Goal: Transaction & Acquisition: Purchase product/service

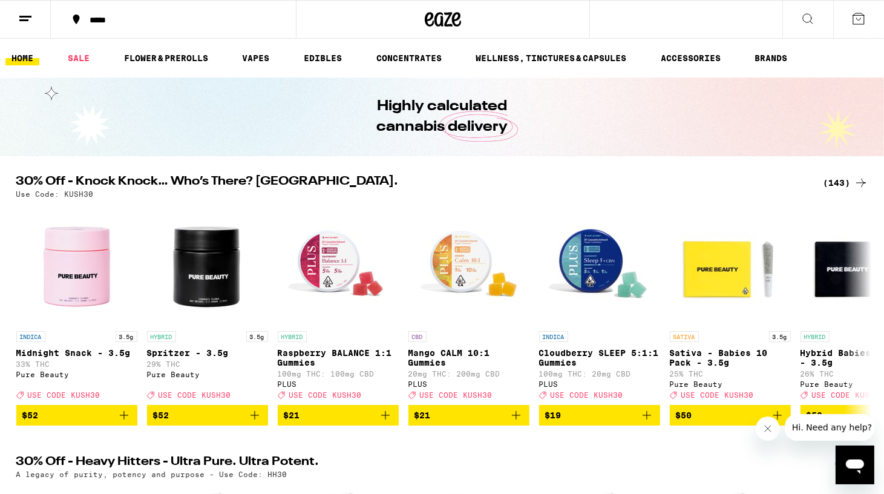
click at [841, 182] on div "(143)" at bounding box center [845, 182] width 45 height 15
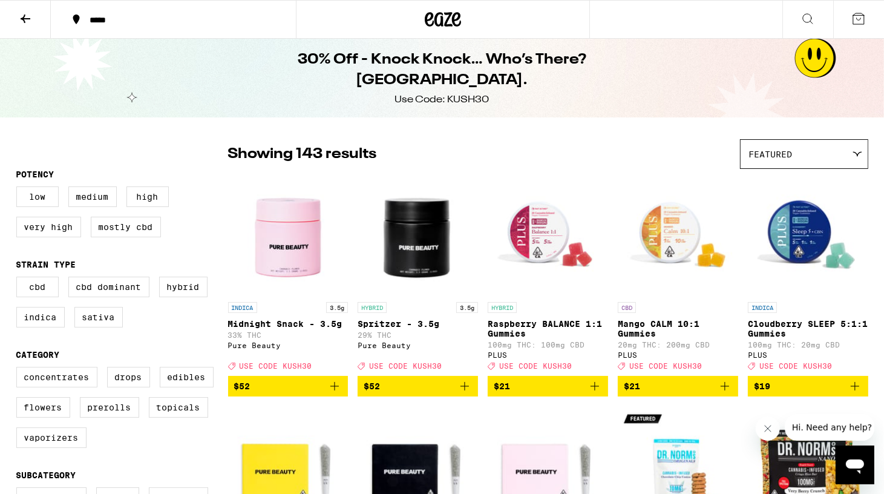
click at [31, 13] on icon at bounding box center [25, 18] width 15 height 15
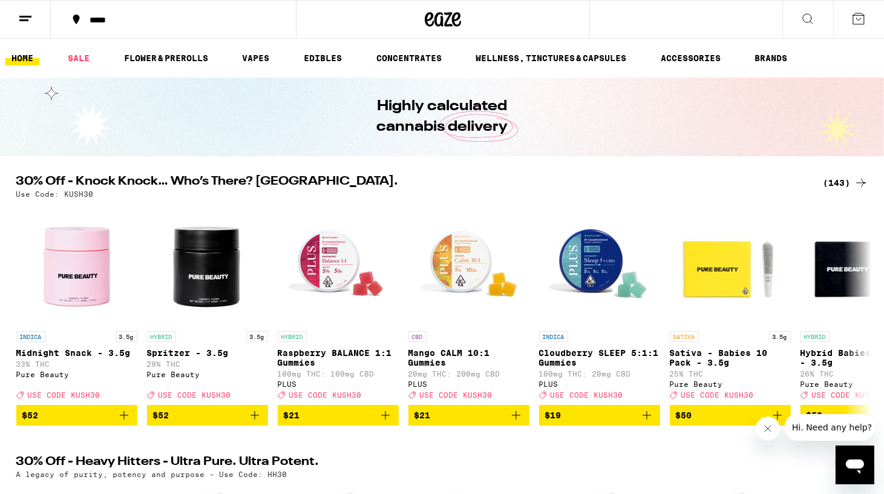
click at [804, 14] on icon at bounding box center [808, 19] width 10 height 10
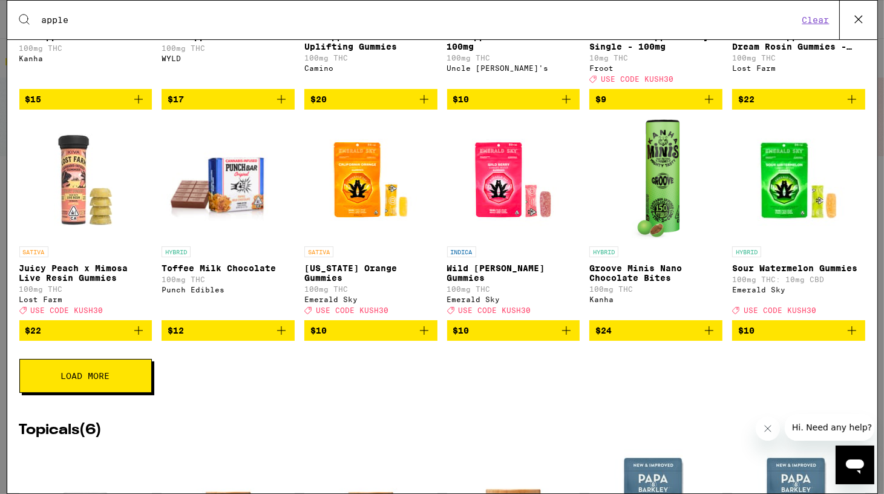
scroll to position [2100, 0]
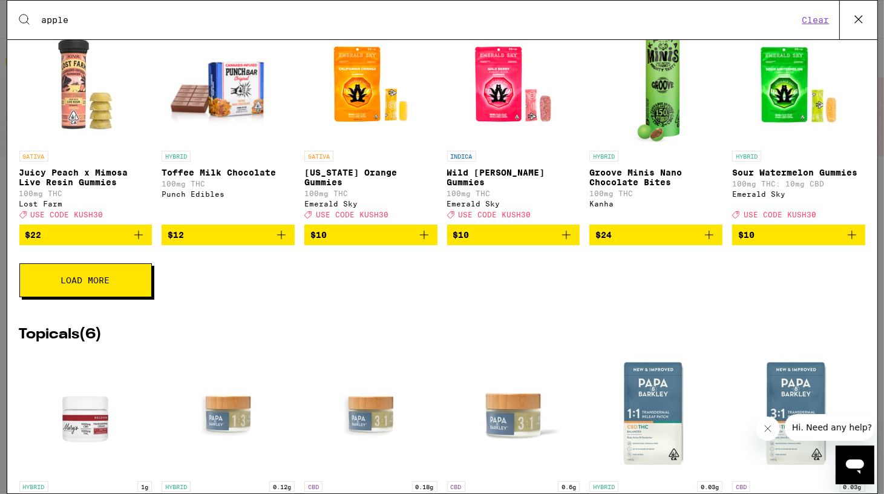
type input "apple"
click at [78, 284] on span "Load More" at bounding box center [85, 280] width 49 height 8
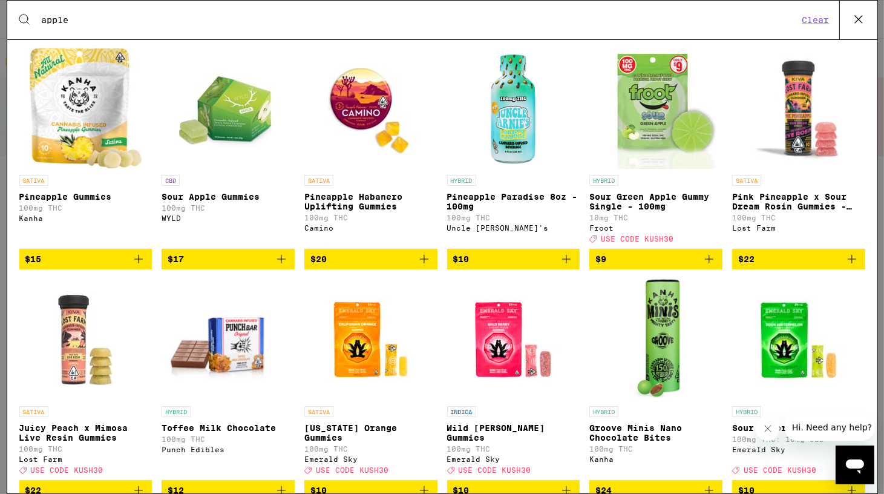
scroll to position [1825, 0]
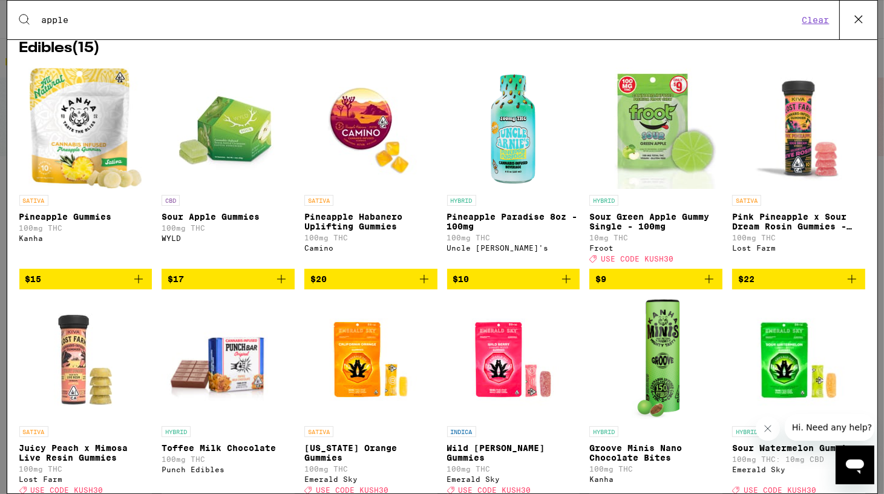
click at [656, 177] on img "Open page for Sour Green Apple Gummy Single - 100mg from Froot" at bounding box center [655, 128] width 121 height 121
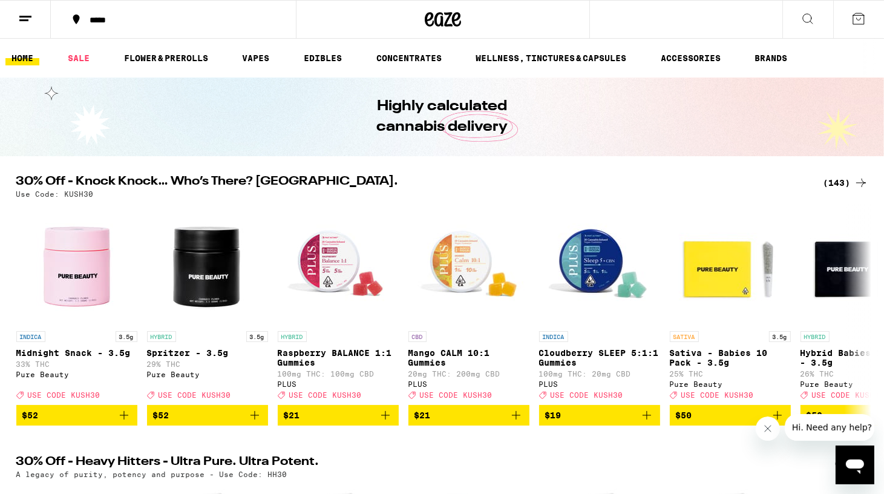
click at [853, 180] on icon at bounding box center [860, 182] width 15 height 15
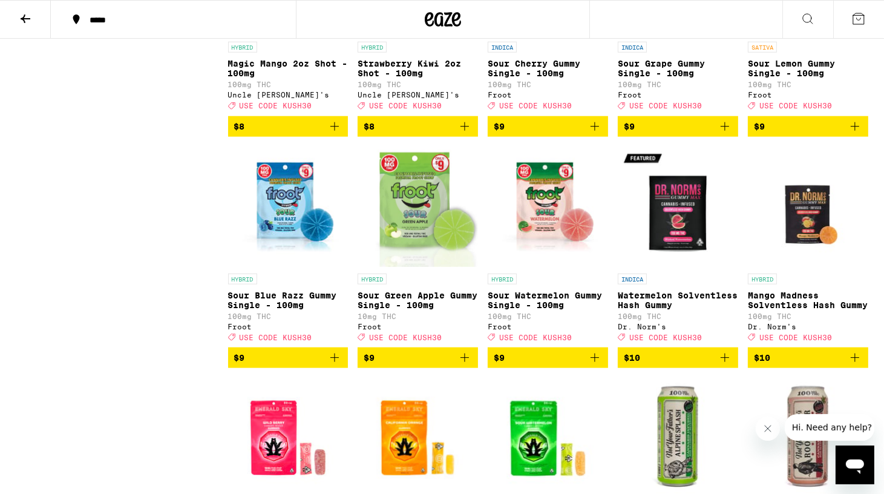
scroll to position [1494, 0]
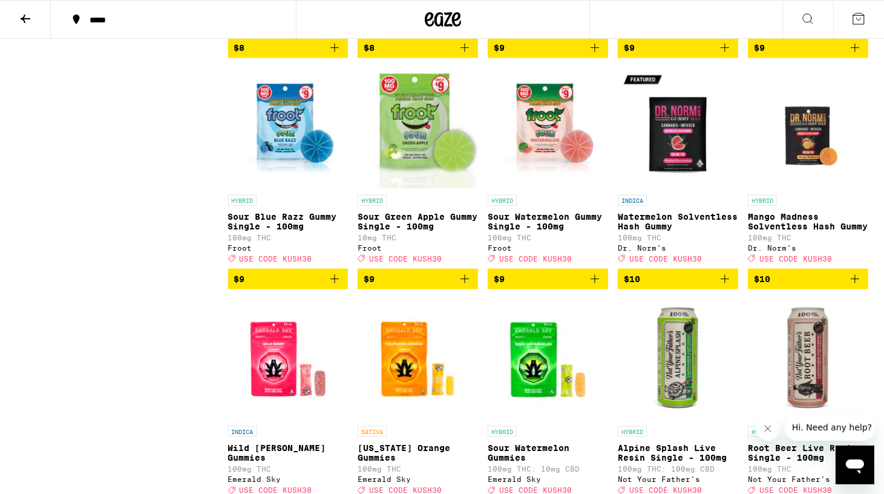
click at [468, 286] on icon "Add to bag" at bounding box center [464, 279] width 15 height 15
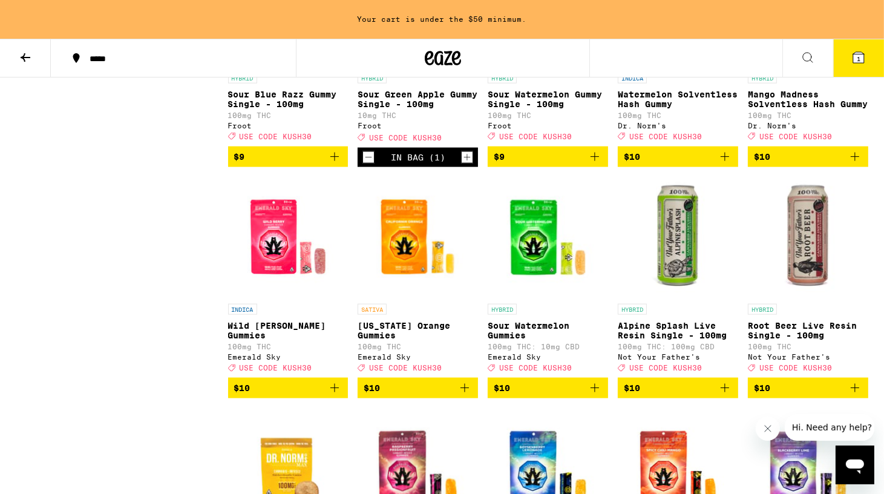
scroll to position [1658, 0]
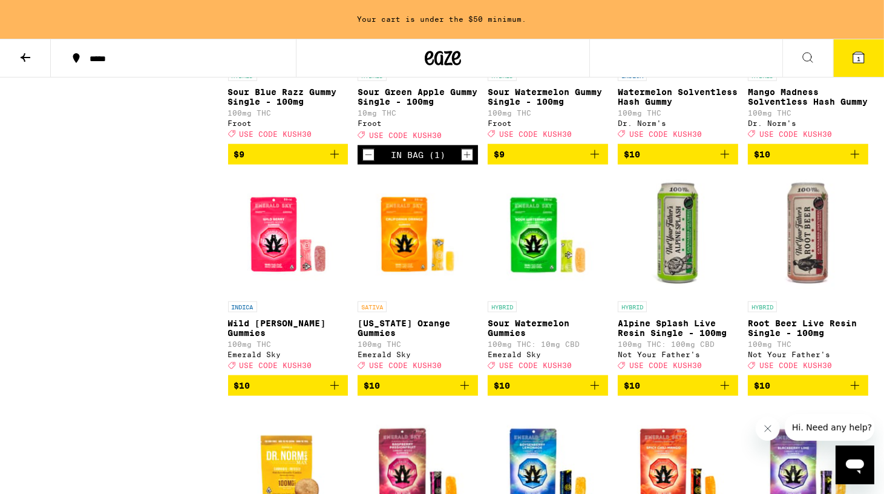
click at [597, 389] on icon "Add to bag" at bounding box center [594, 385] width 8 height 8
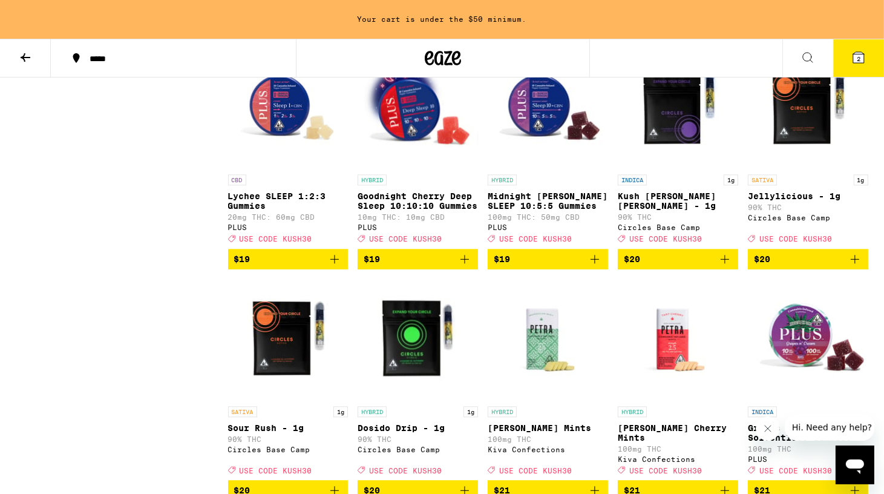
scroll to position [3187, 0]
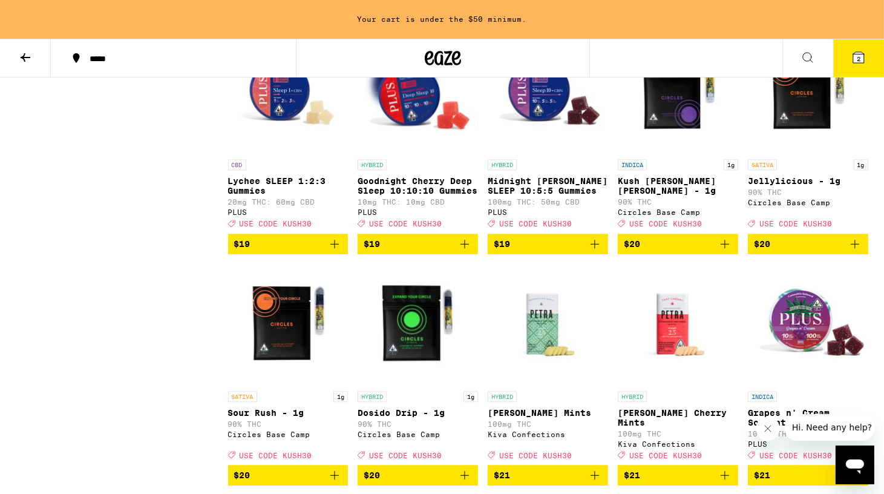
click at [342, 254] on button "$19" at bounding box center [288, 243] width 120 height 21
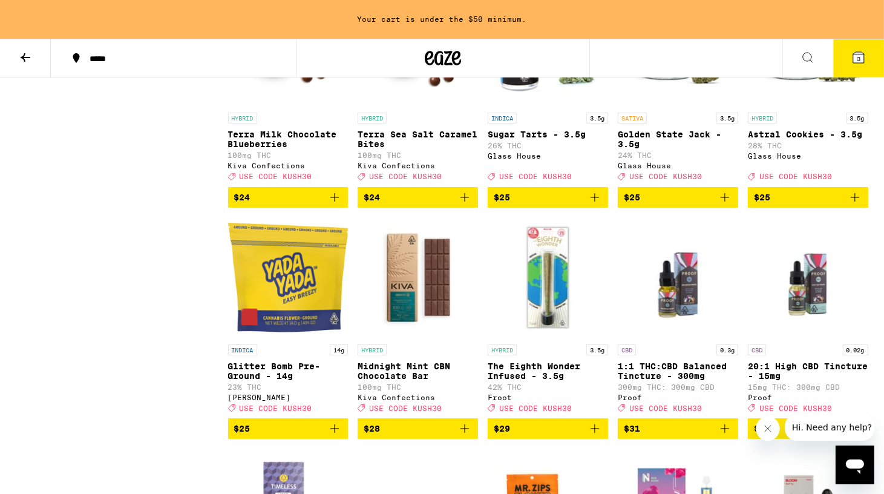
scroll to position [4852, 0]
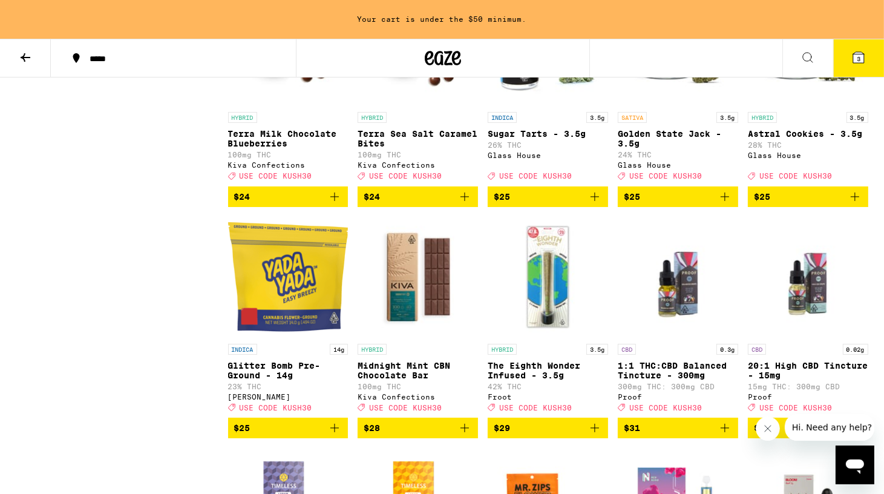
click at [334, 201] on icon "Add to bag" at bounding box center [334, 196] width 8 height 8
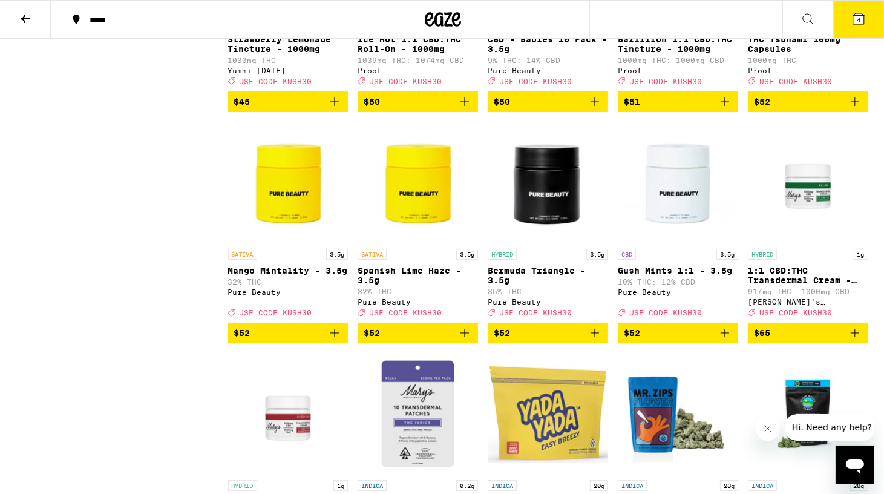
scroll to position [6081, 0]
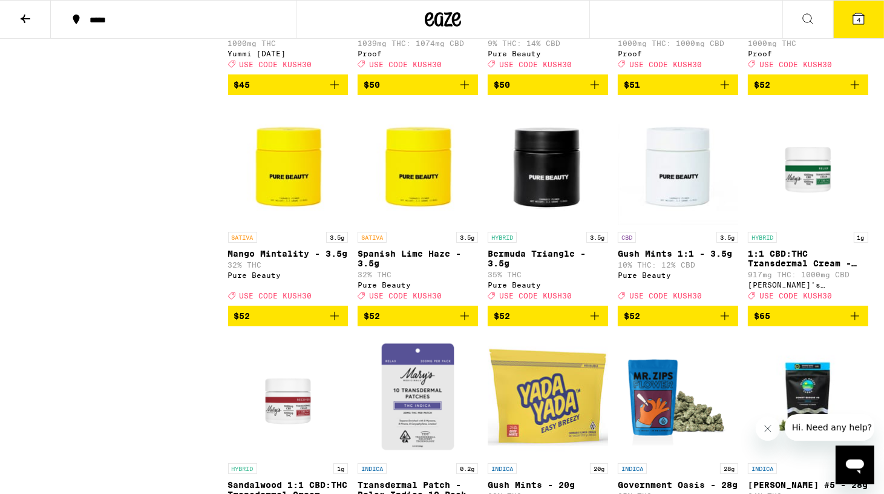
click at [593, 92] on icon "Add to bag" at bounding box center [594, 84] width 15 height 15
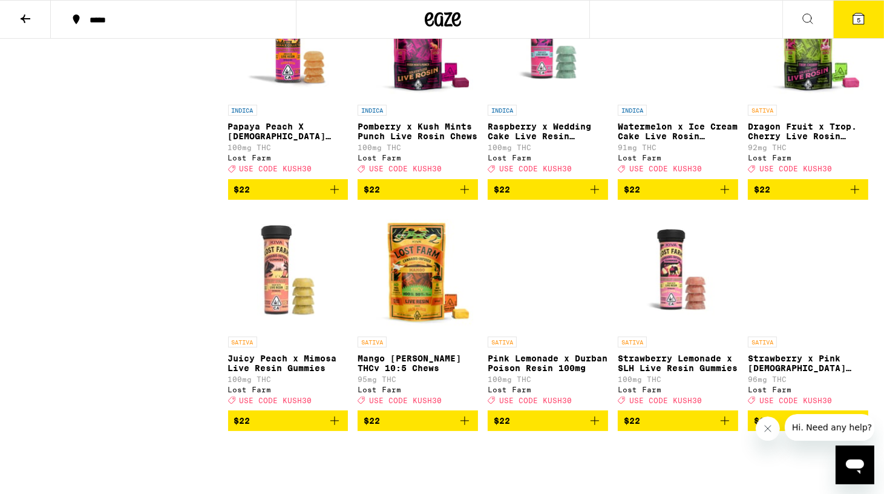
scroll to position [2778, 0]
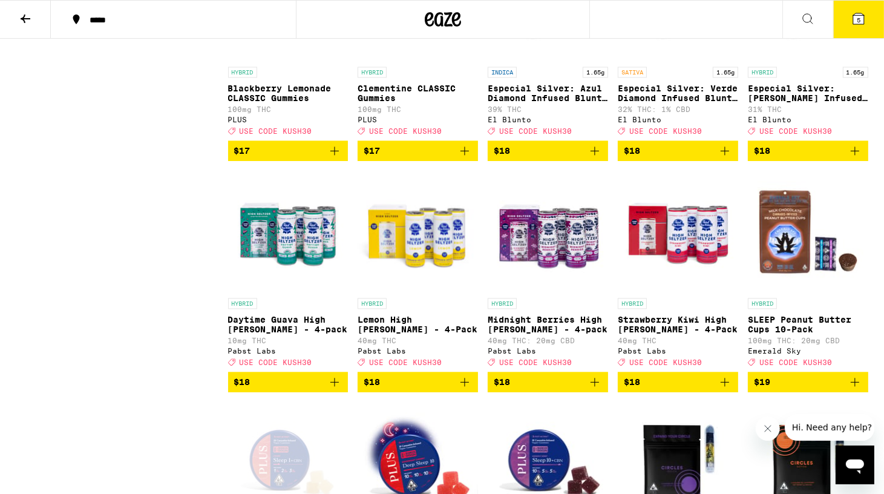
click at [864, 16] on icon at bounding box center [858, 18] width 15 height 15
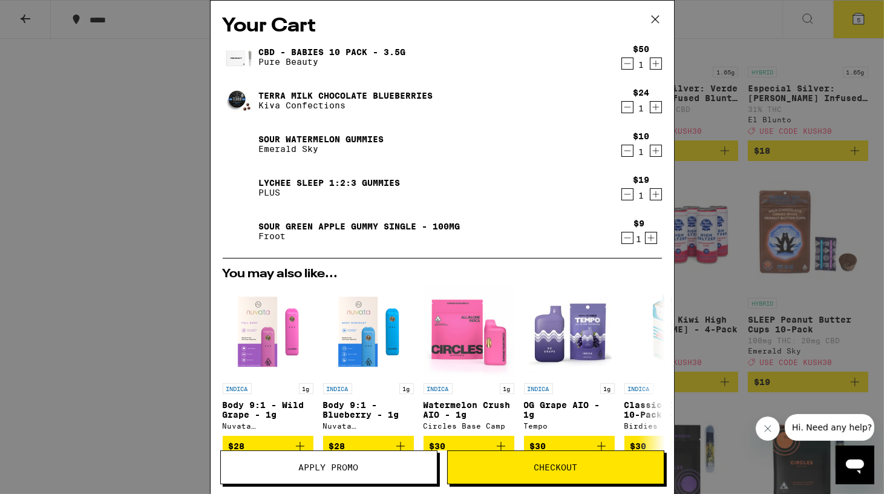
click at [340, 465] on span "Apply Promo" at bounding box center [329, 467] width 60 height 8
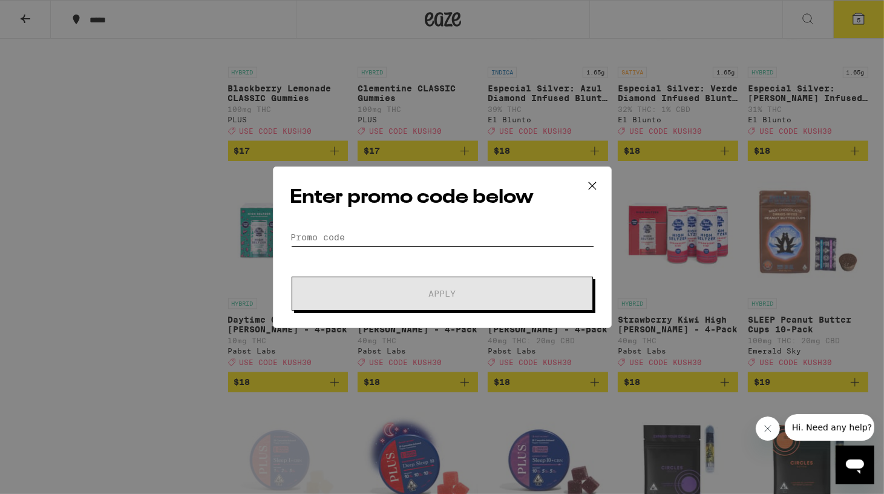
click at [365, 235] on input "Promo Code" at bounding box center [442, 237] width 304 height 18
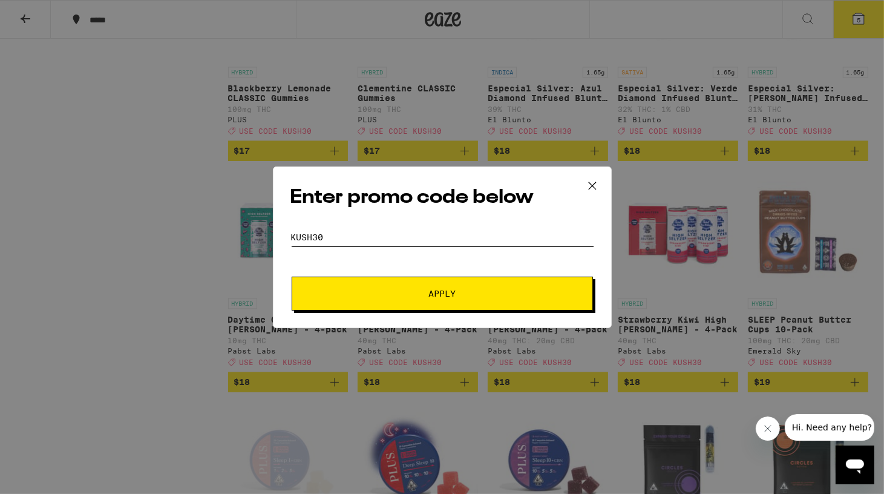
type input "KUSH30"
click at [409, 295] on span "Apply" at bounding box center [442, 293] width 218 height 8
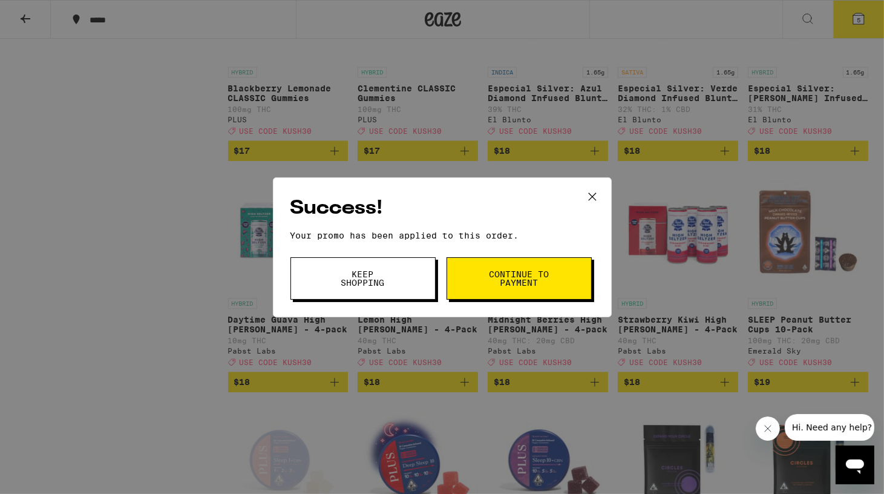
click at [403, 276] on button "Keep Shopping" at bounding box center [362, 278] width 145 height 42
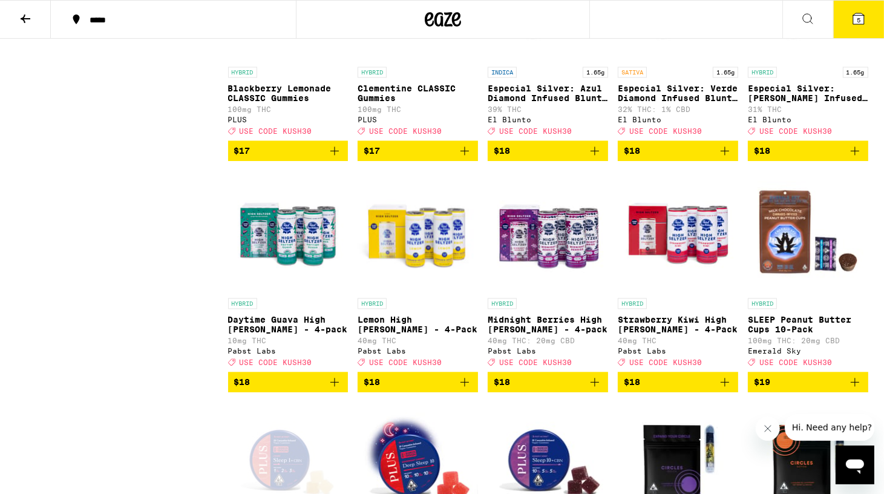
click at [856, 16] on icon at bounding box center [858, 18] width 11 height 11
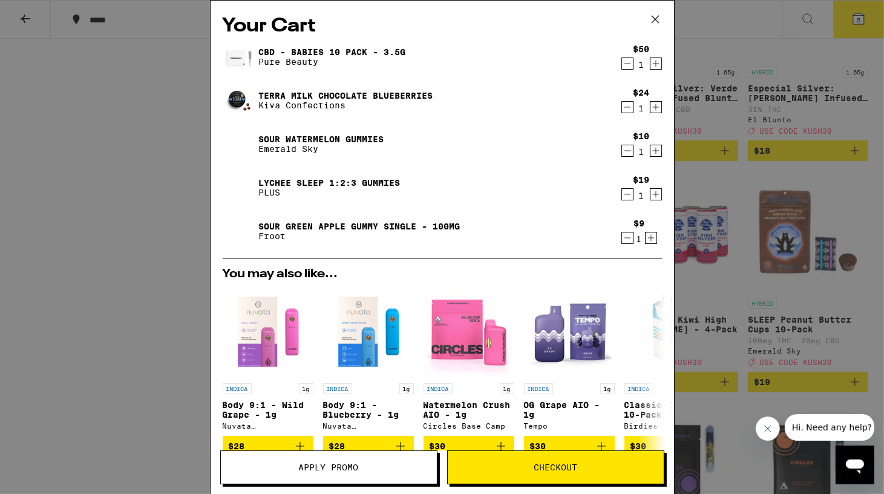
click at [624, 105] on icon "Decrement" at bounding box center [627, 107] width 11 height 15
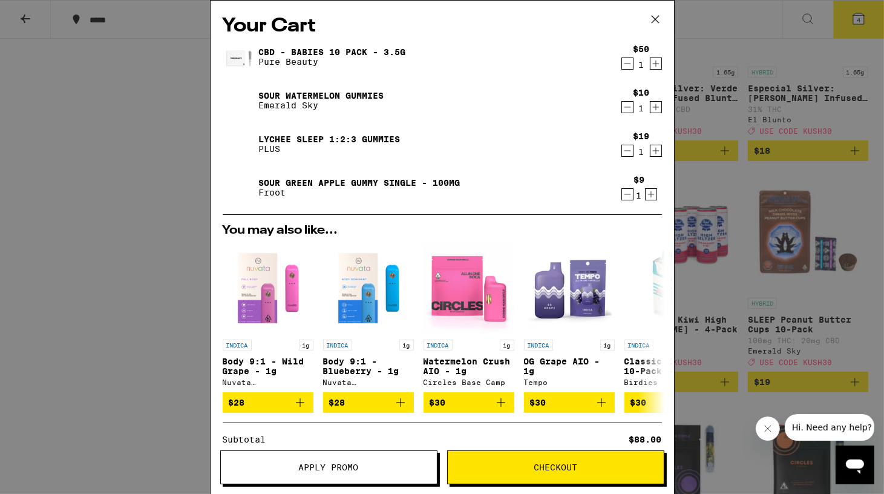
click at [628, 106] on icon "Decrement" at bounding box center [627, 107] width 11 height 15
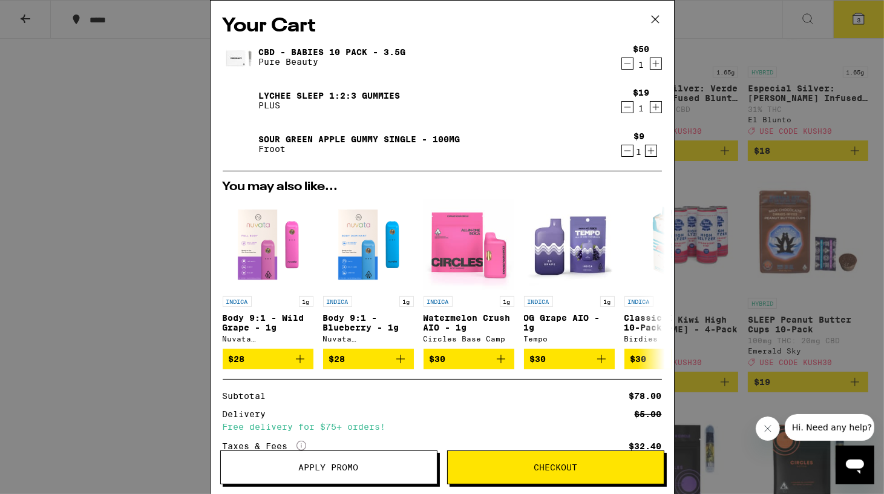
click at [659, 64] on icon "Increment" at bounding box center [655, 63] width 11 height 15
click at [626, 59] on icon "Decrement" at bounding box center [627, 63] width 11 height 15
click at [156, 180] on div "Your Cart CBD - Babies 10 Pack - 3.5g Pure Beauty $50 1 Lychee SLEEP 1:2:3 Gumm…" at bounding box center [442, 247] width 884 height 494
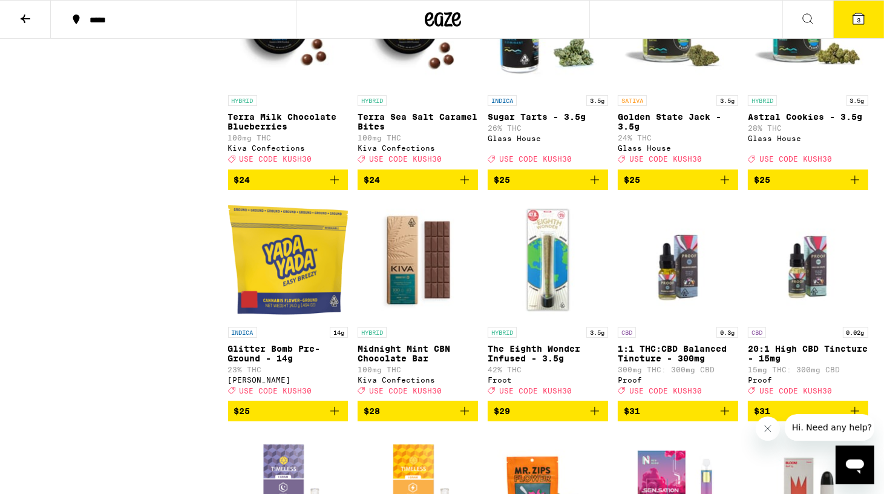
scroll to position [4838, 0]
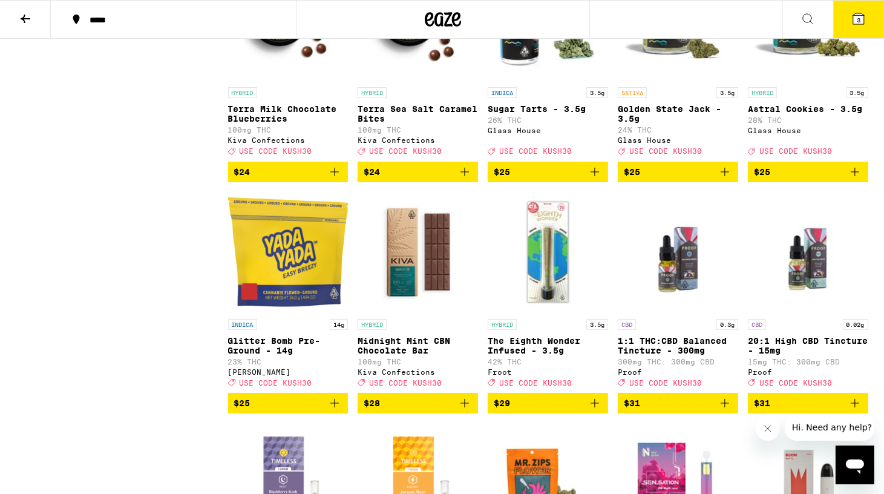
click at [337, 179] on icon "Add to bag" at bounding box center [334, 172] width 15 height 15
click at [861, 15] on icon at bounding box center [858, 18] width 11 height 11
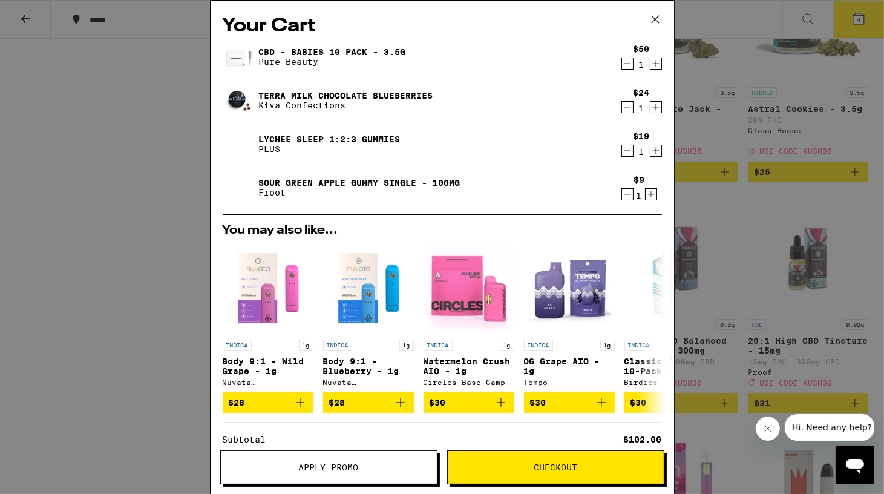
click at [627, 64] on icon "Decrement" at bounding box center [627, 63] width 11 height 15
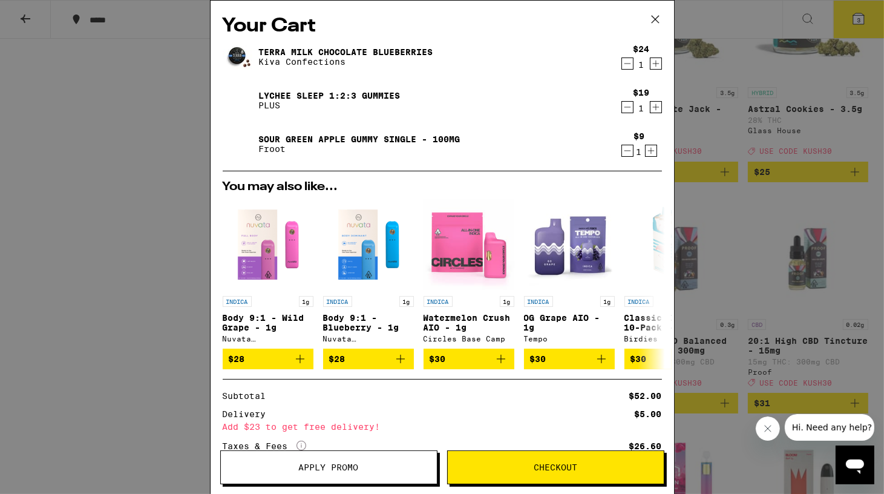
click at [655, 18] on icon at bounding box center [655, 19] width 18 height 18
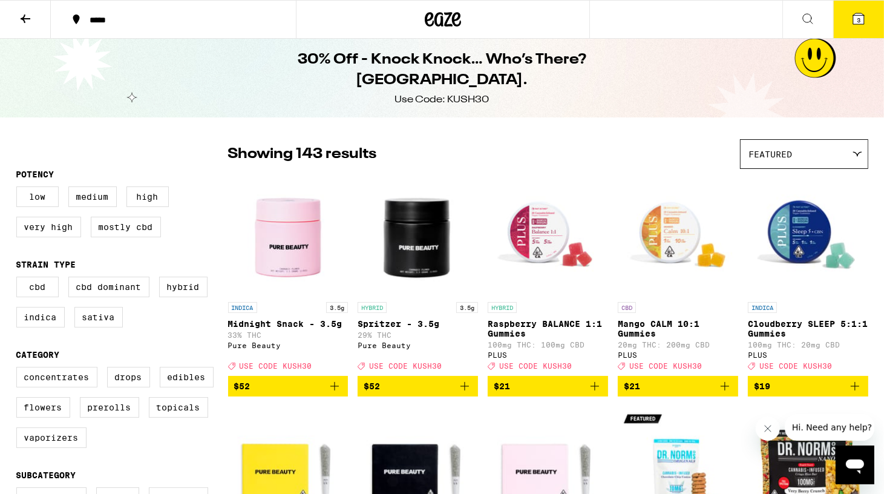
click at [855, 22] on icon at bounding box center [858, 18] width 11 height 11
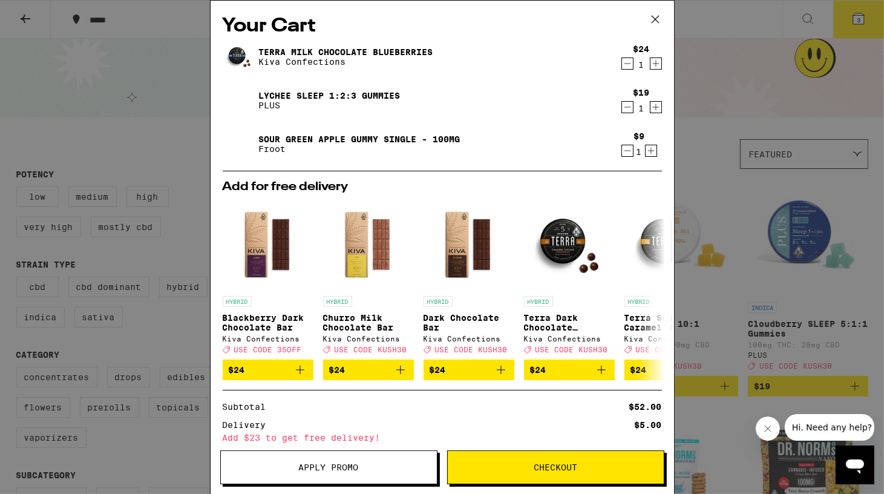
click at [725, 39] on div "Your Cart Terra Milk Chocolate Blueberries Kiva Confections $24 1 Lychee SLEEP …" at bounding box center [442, 247] width 884 height 494
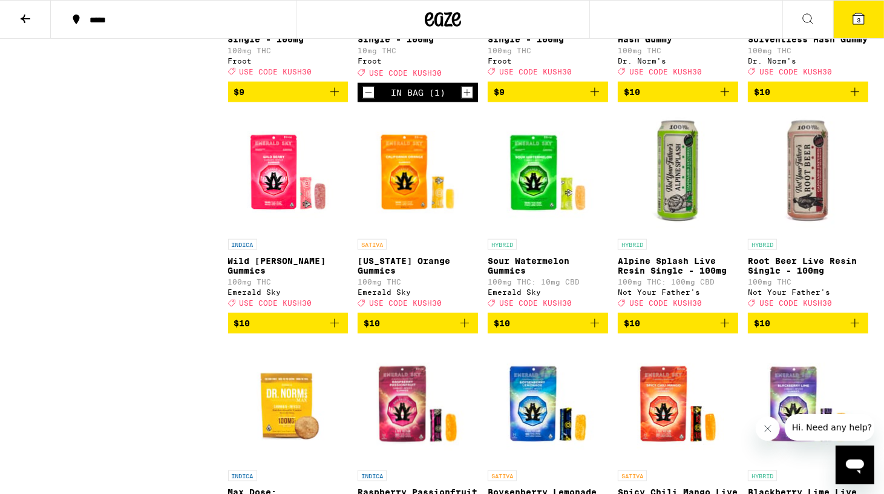
scroll to position [1692, 0]
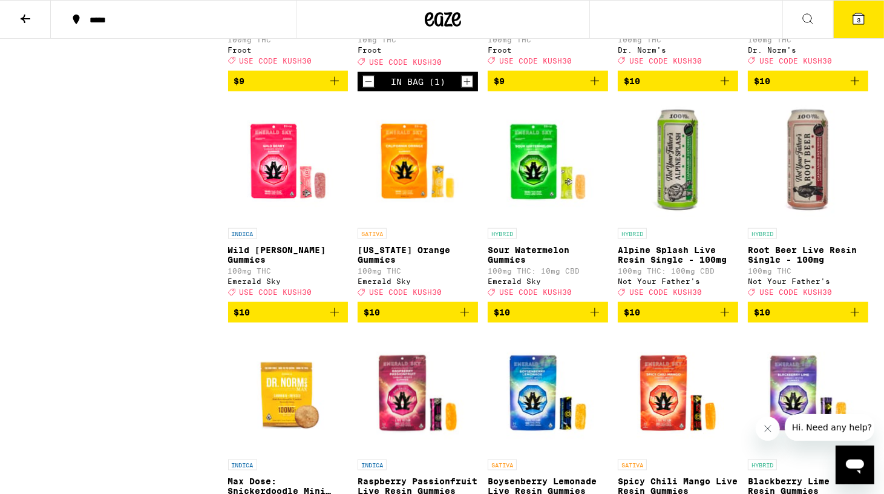
click at [594, 319] on icon "Add to bag" at bounding box center [594, 312] width 15 height 15
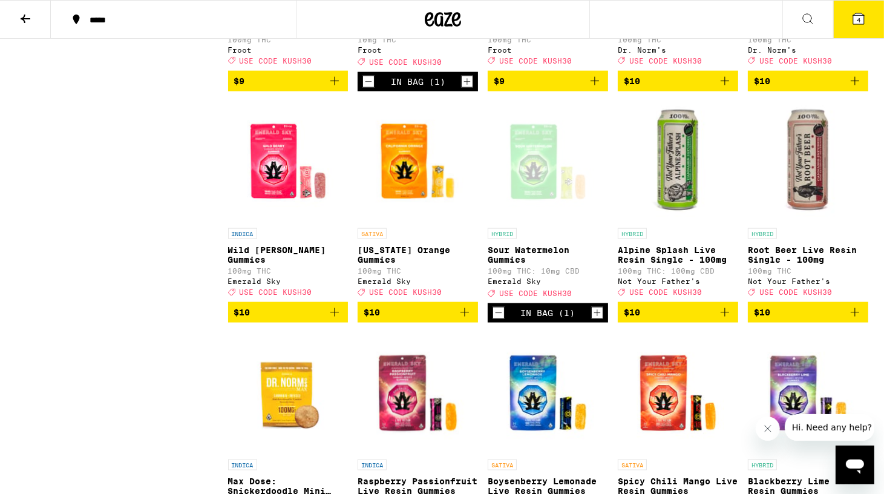
click at [860, 23] on span "4" at bounding box center [858, 19] width 4 height 7
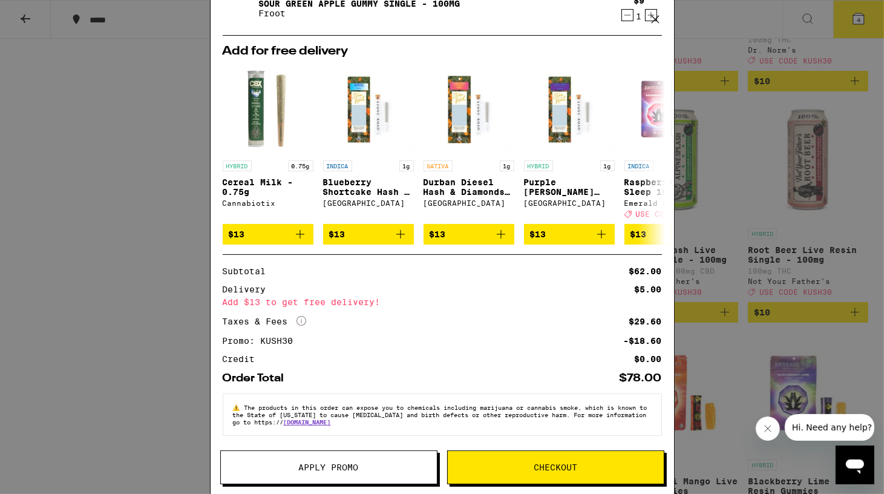
scroll to position [189, 0]
click at [504, 330] on div "Subtotal $62.00 Delivery $5.00 Add $13 to get free delivery! Taxes & Fees More …" at bounding box center [442, 315] width 439 height 96
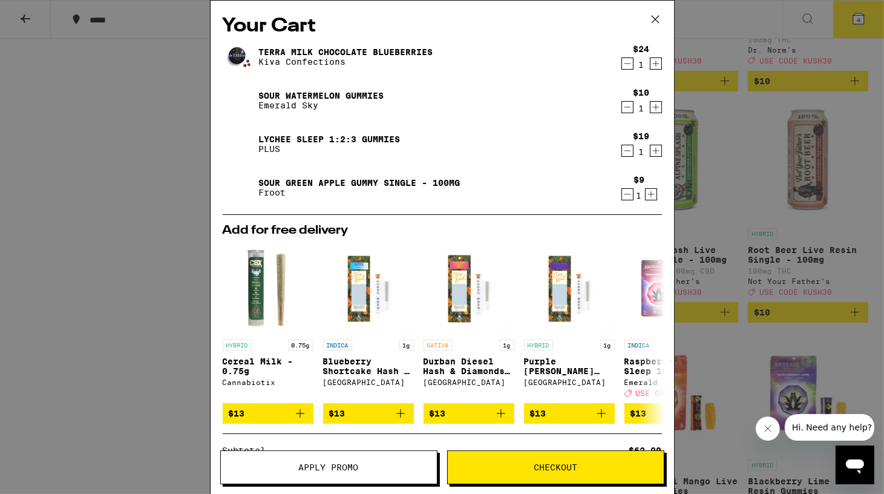
scroll to position [0, 0]
click at [85, 278] on div "Your Cart Terra Milk Chocolate Blueberries Kiva Confections $24 1 Sour Watermel…" at bounding box center [442, 247] width 884 height 494
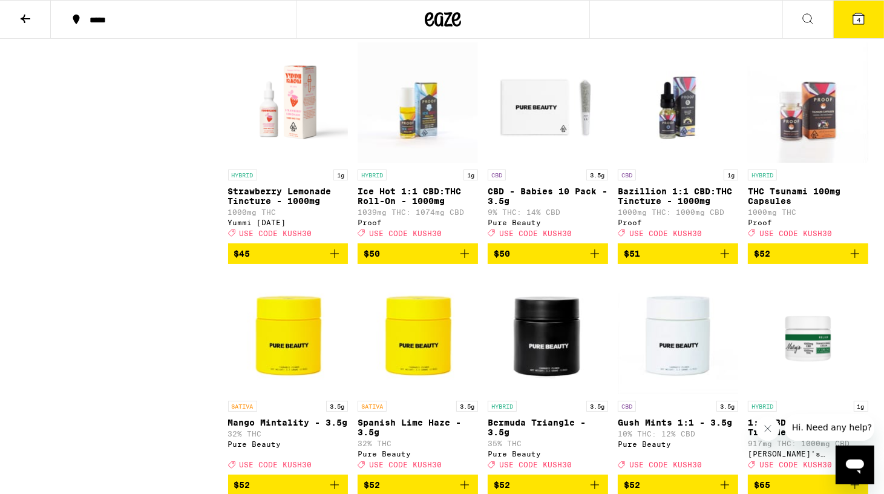
scroll to position [5914, 0]
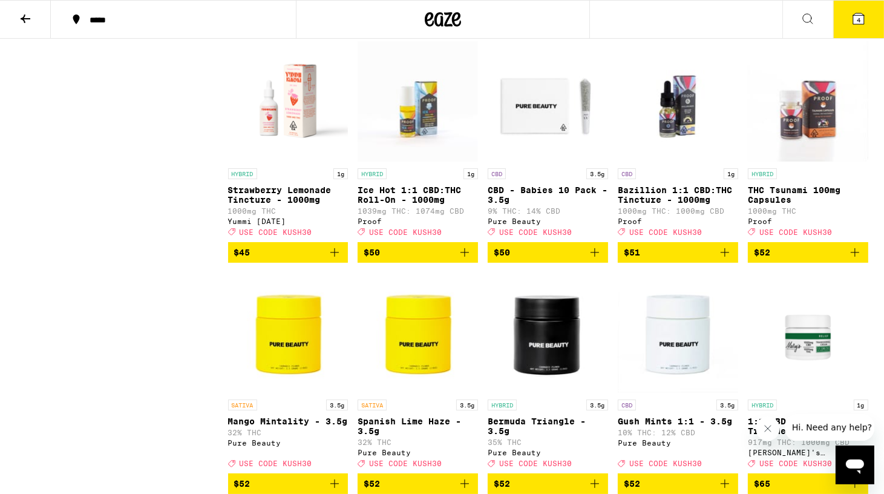
click at [596, 259] on icon "Add to bag" at bounding box center [594, 252] width 15 height 15
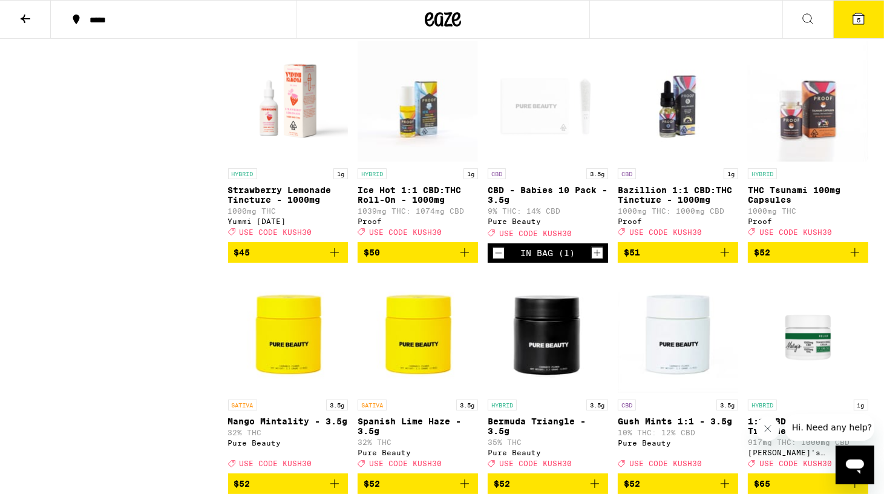
click at [856, 16] on icon at bounding box center [858, 18] width 11 height 11
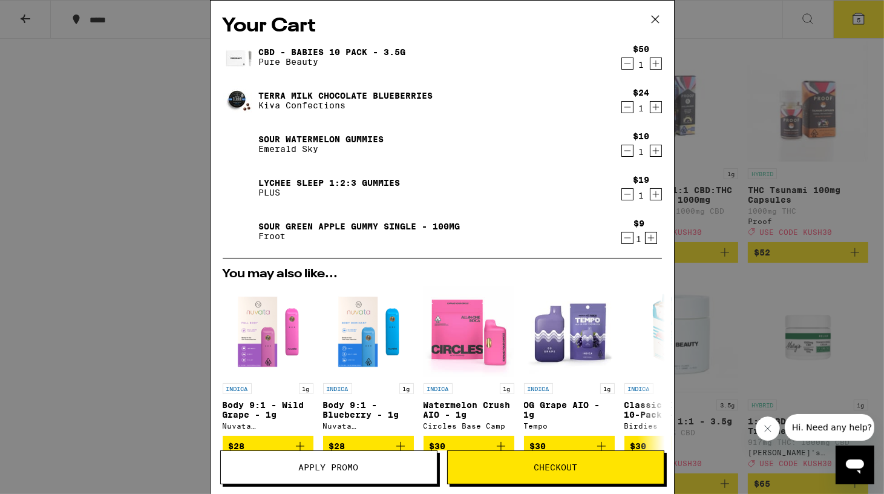
click at [627, 106] on icon "Decrement" at bounding box center [627, 107] width 11 height 15
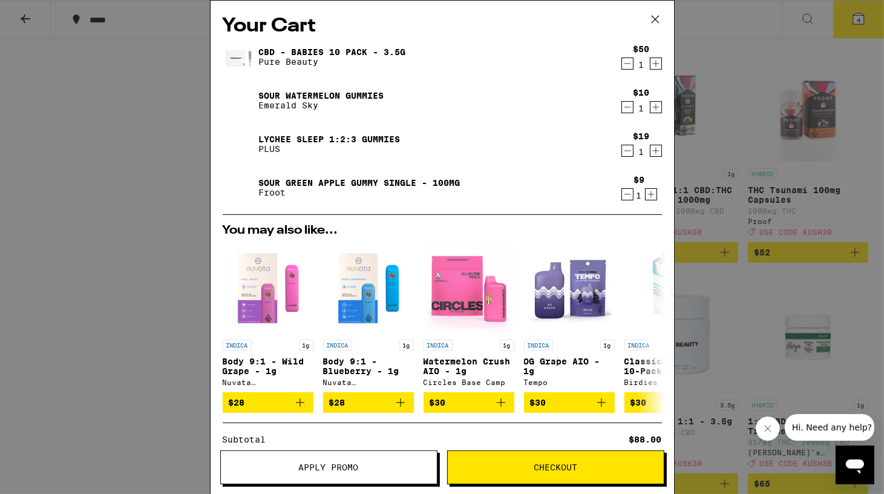
click at [562, 469] on span "Checkout" at bounding box center [555, 467] width 44 height 8
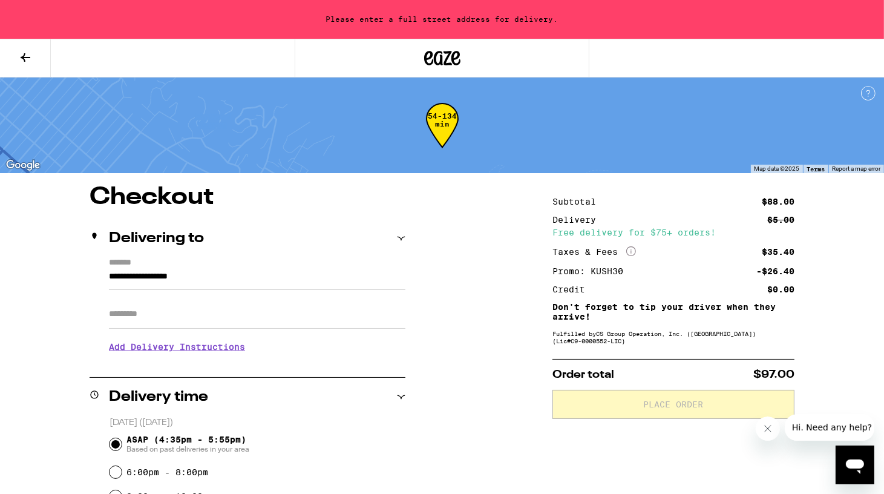
click at [189, 281] on input "**********" at bounding box center [257, 279] width 296 height 21
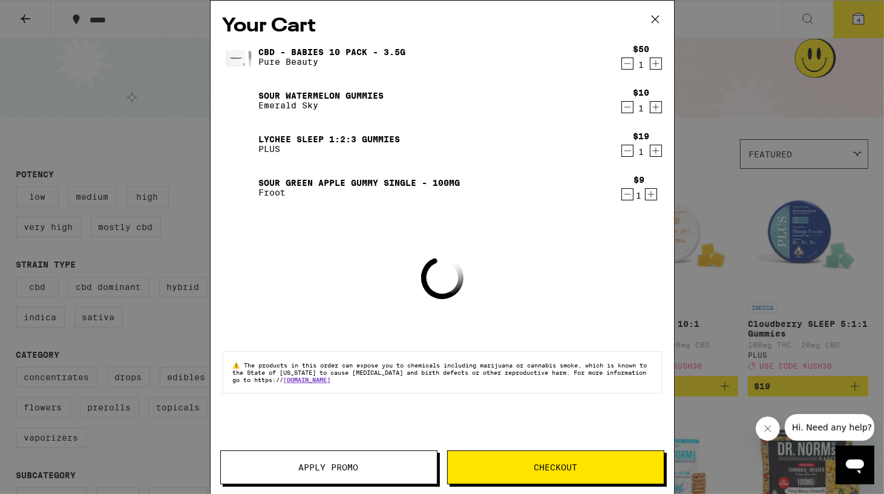
click at [655, 21] on icon at bounding box center [655, 19] width 18 height 18
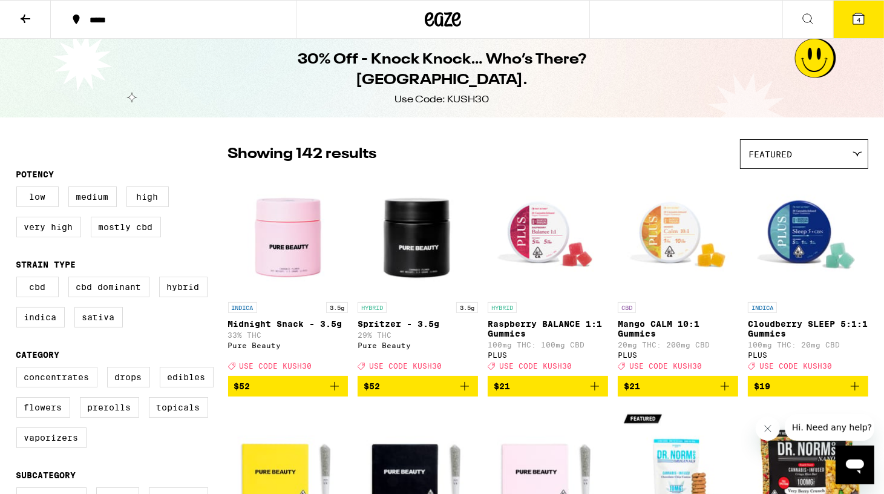
click at [26, 18] on icon at bounding box center [26, 19] width 10 height 8
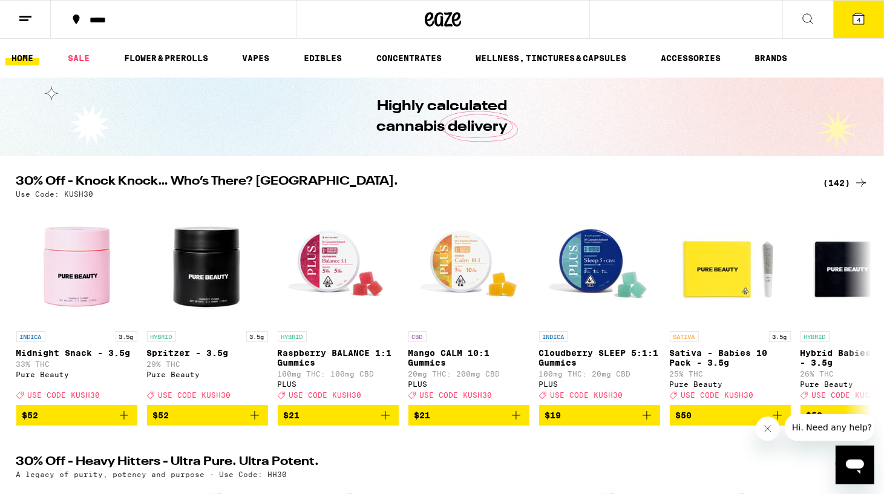
click at [22, 16] on line at bounding box center [25, 16] width 12 height 0
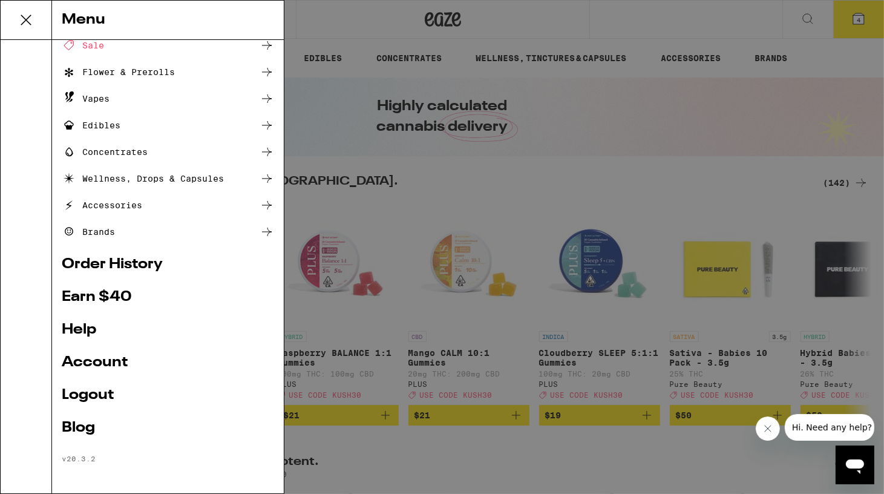
scroll to position [60, 0]
click at [838, 77] on div "Menu Shop Buy It Again Sale Flower & Prerolls Vapes Edibles Concentrates Wellne…" at bounding box center [442, 247] width 884 height 494
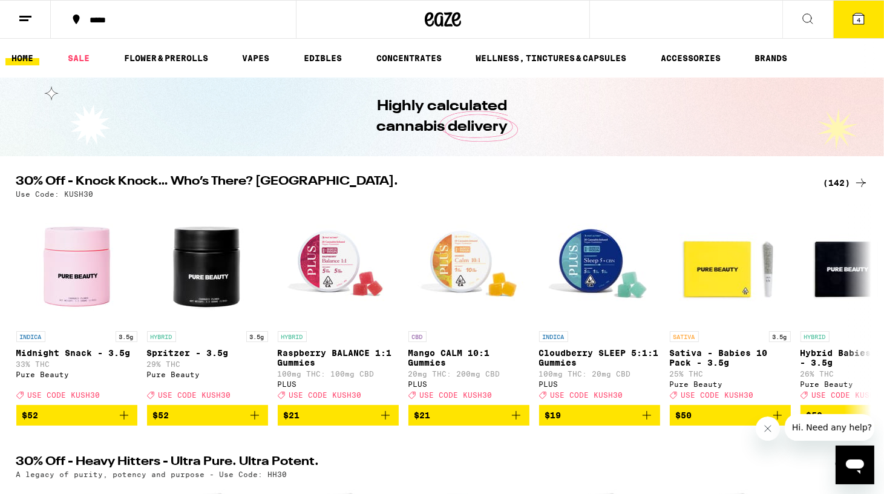
click at [851, 19] on icon at bounding box center [858, 18] width 15 height 15
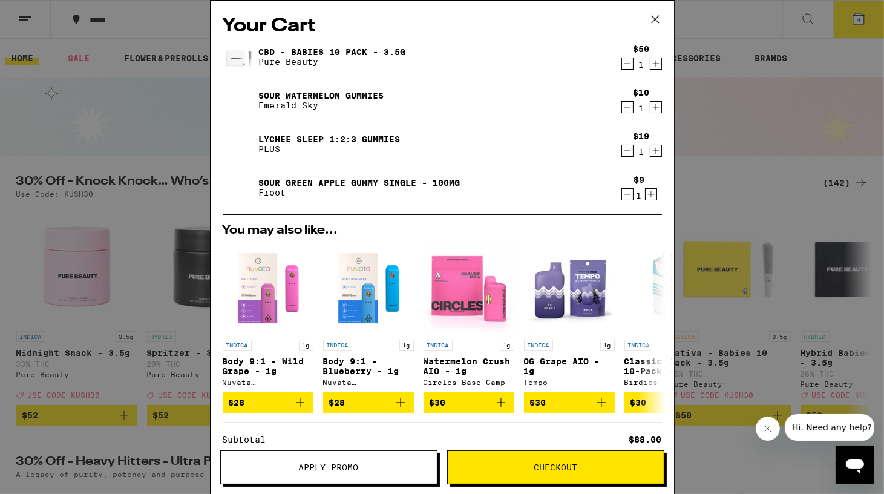
click at [559, 466] on span "Checkout" at bounding box center [555, 467] width 44 height 8
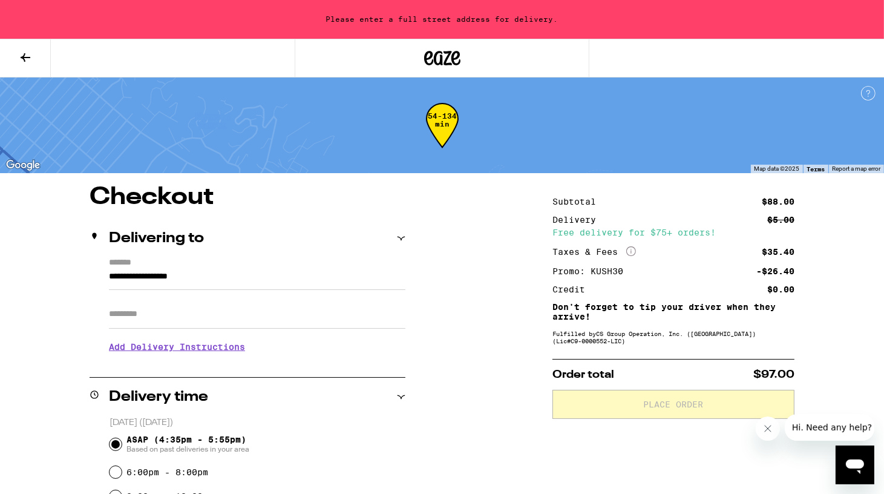
scroll to position [119, 0]
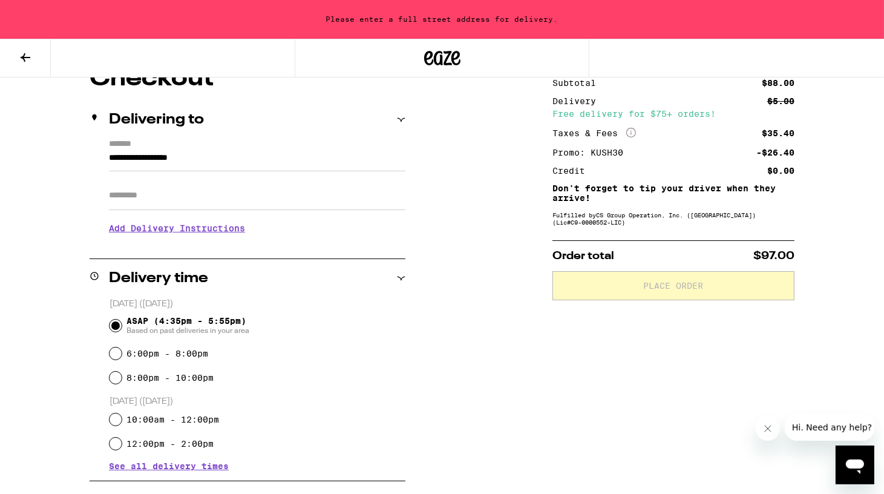
click at [217, 154] on input "**********" at bounding box center [257, 161] width 296 height 21
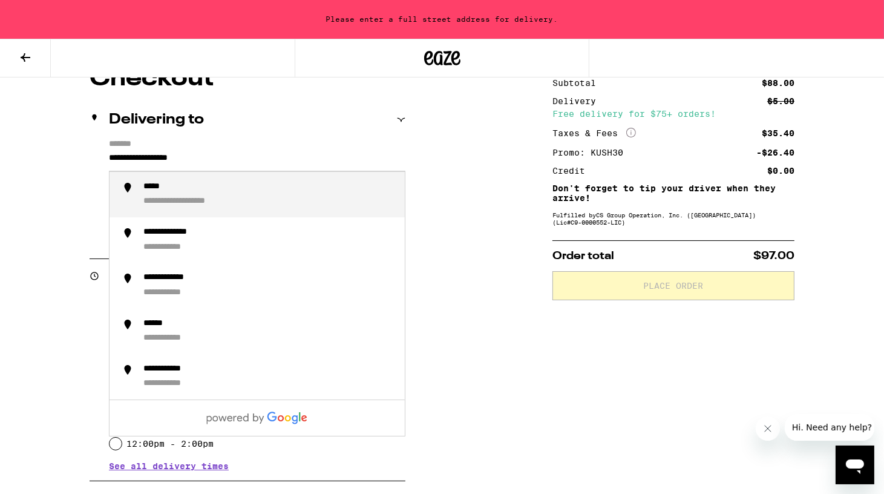
click at [187, 157] on input "**********" at bounding box center [257, 161] width 296 height 21
drag, startPoint x: 243, startPoint y: 182, endPoint x: 297, endPoint y: 196, distance: 55.6
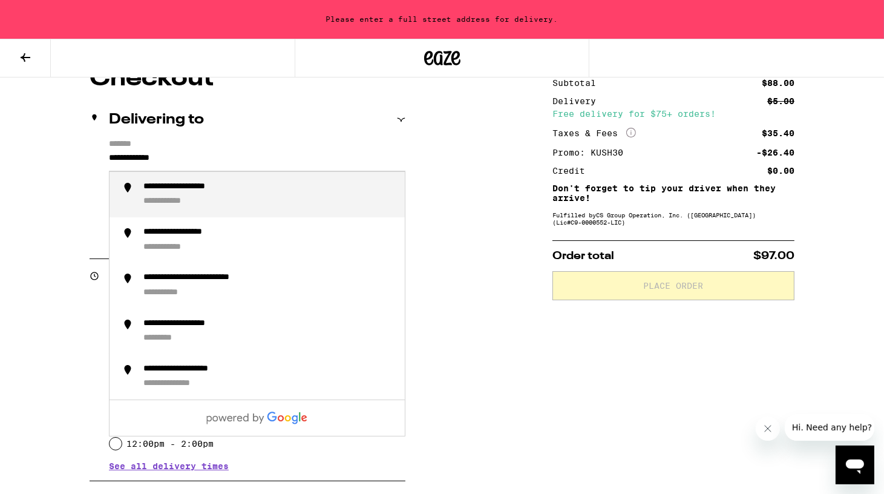
click at [297, 196] on div "**********" at bounding box center [269, 194] width 252 height 26
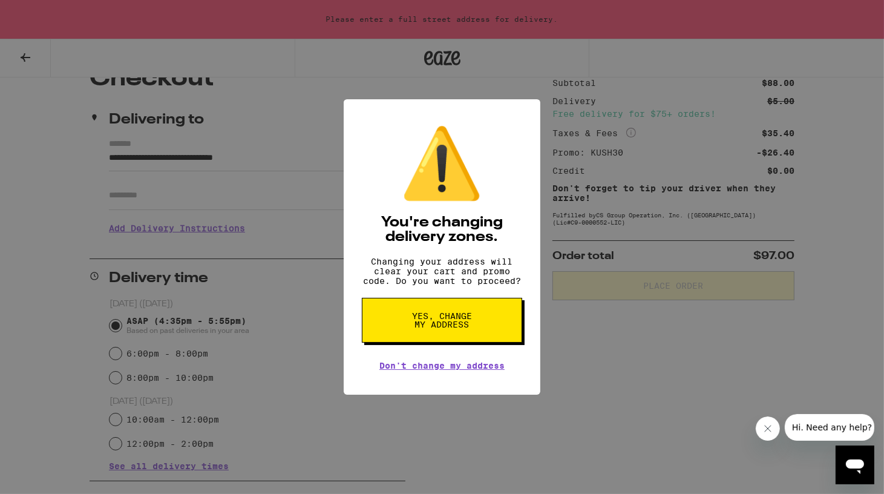
click at [489, 323] on button "Yes, change my address" at bounding box center [442, 320] width 160 height 45
type input "**********"
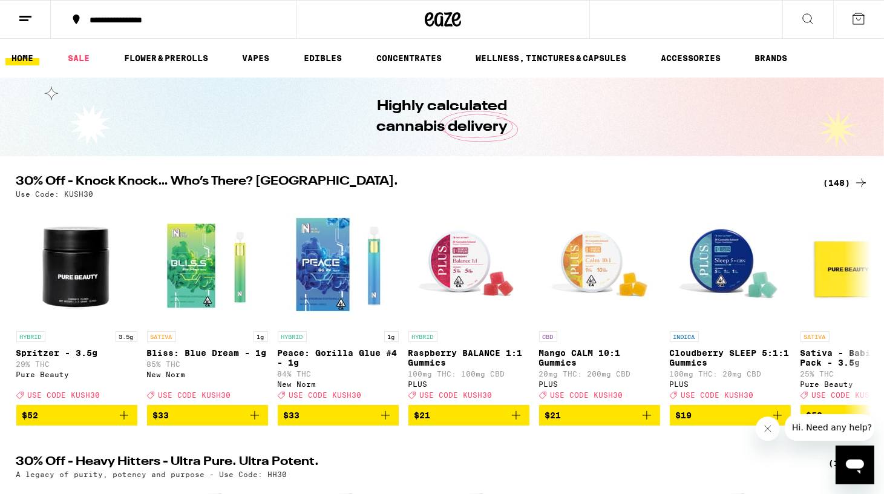
click at [834, 179] on div "(148)" at bounding box center [845, 182] width 45 height 15
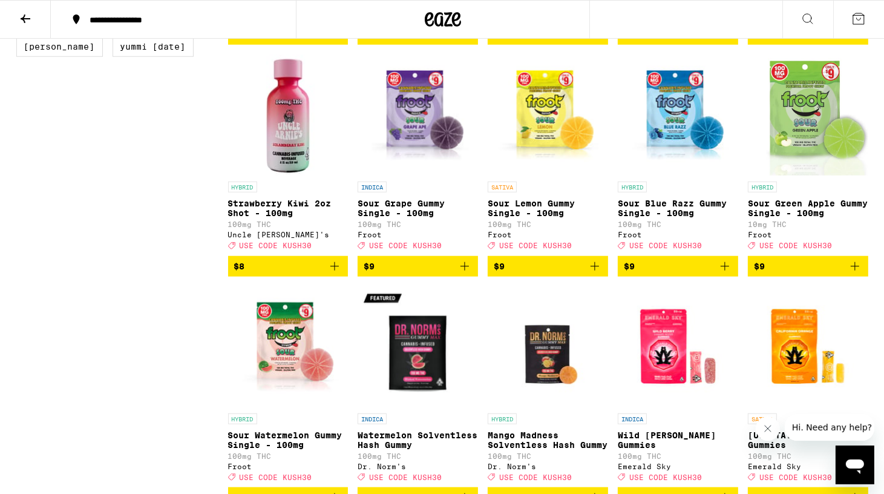
scroll to position [1280, 0]
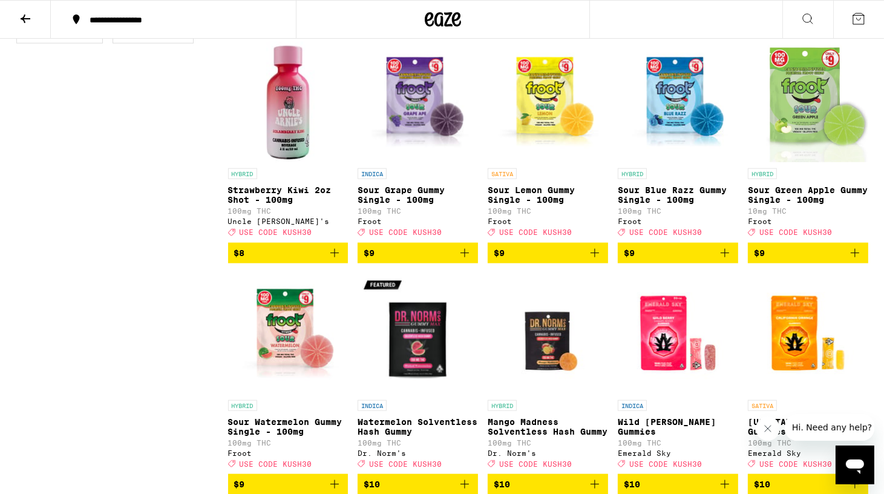
click at [793, 260] on span "$9" at bounding box center [808, 253] width 108 height 15
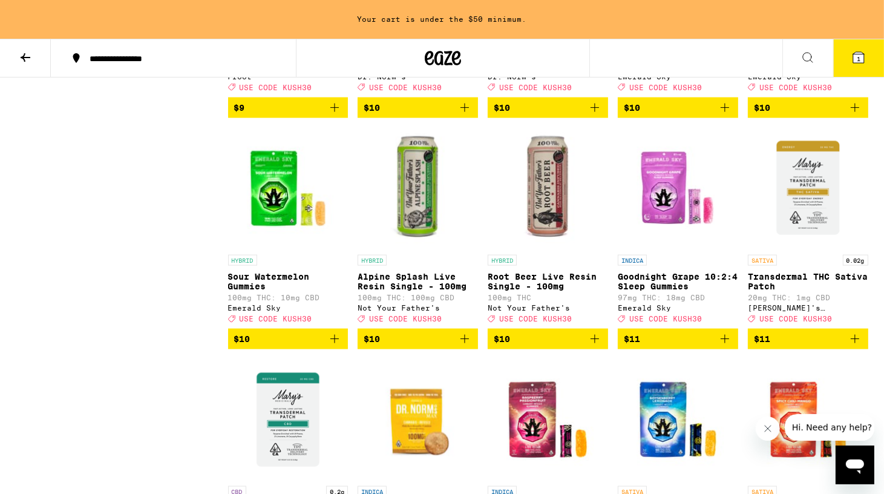
scroll to position [1790, 0]
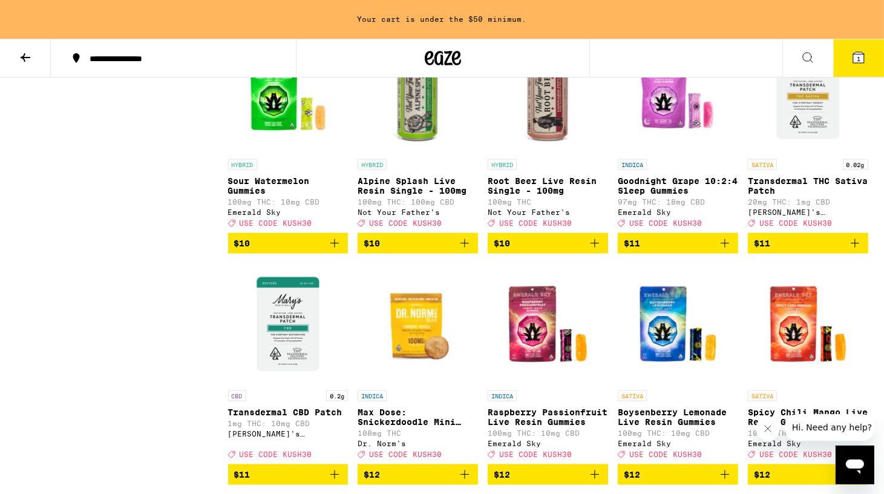
click at [301, 250] on span "$10" at bounding box center [288, 243] width 108 height 15
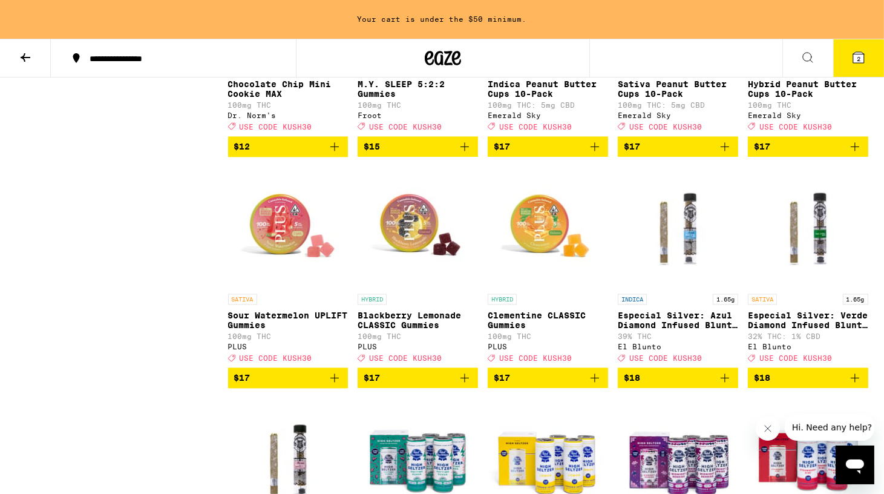
scroll to position [2109, 0]
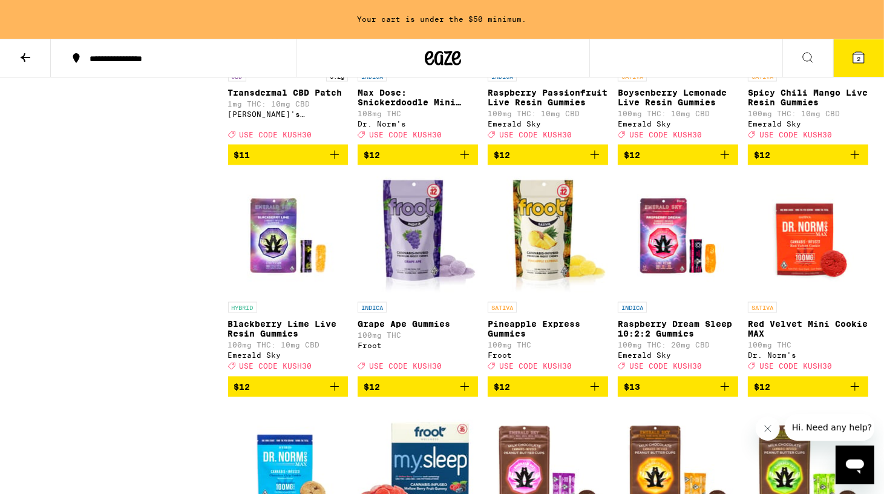
click at [868, 54] on button "2" at bounding box center [858, 57] width 51 height 37
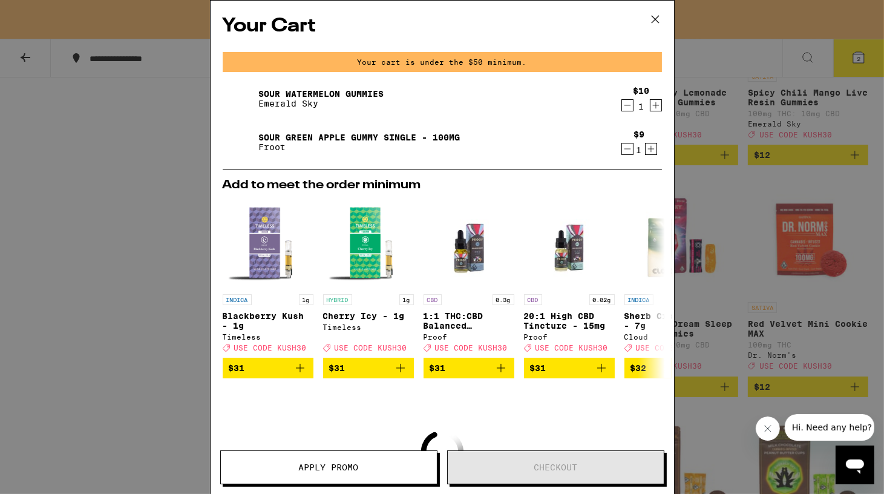
click at [652, 19] on icon at bounding box center [655, 19] width 18 height 18
